Goal: Navigation & Orientation: Go to known website

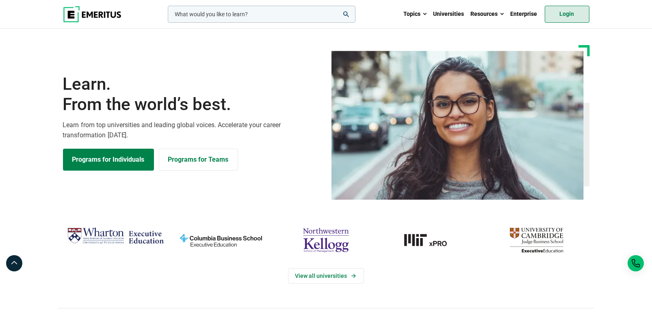
click at [572, 14] on link "Login" at bounding box center [567, 14] width 45 height 17
click at [566, 16] on link "Login" at bounding box center [567, 14] width 45 height 17
click at [563, 14] on link "Login" at bounding box center [567, 14] width 45 height 17
click at [565, 15] on link "Login" at bounding box center [567, 14] width 45 height 17
click at [566, 17] on link "Login" at bounding box center [567, 14] width 45 height 17
